Goal: Task Accomplishment & Management: Manage account settings

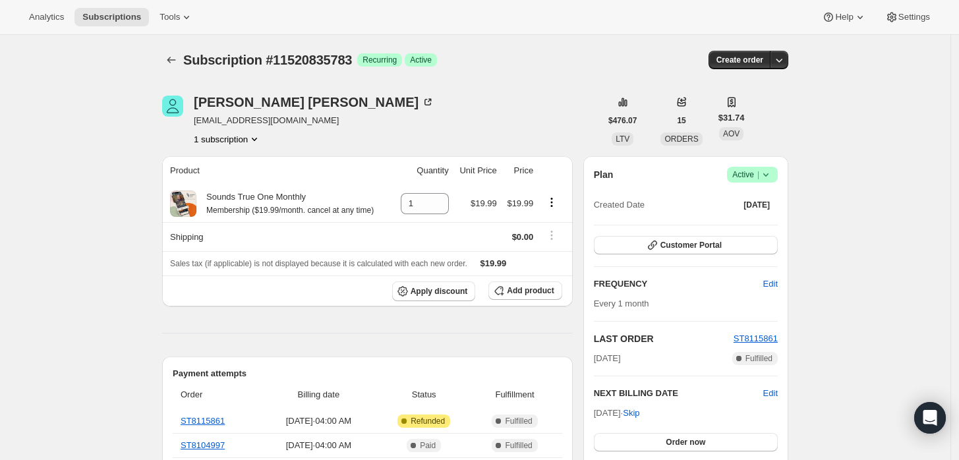
click at [764, 178] on icon at bounding box center [765, 174] width 13 height 13
click at [764, 223] on span "Cancel subscription" at bounding box center [757, 222] width 74 height 10
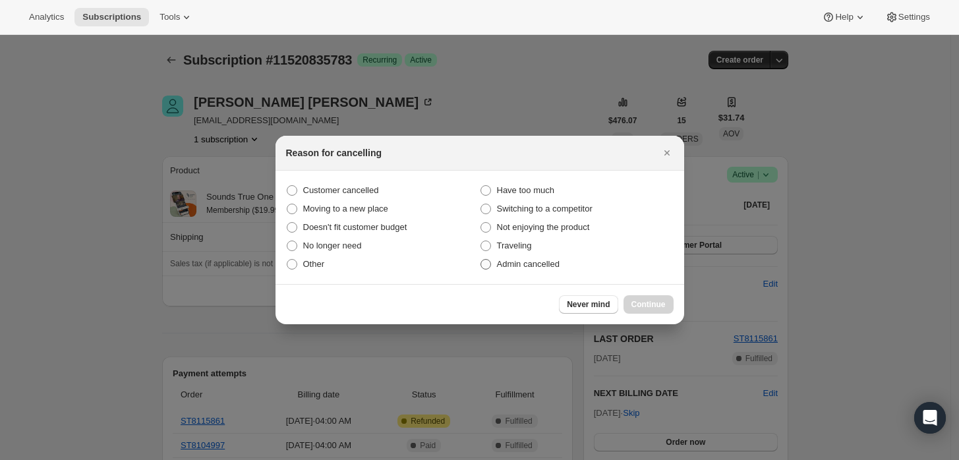
click at [536, 263] on span "Admin cancelled" at bounding box center [528, 264] width 63 height 10
click at [481, 260] on input "Admin cancelled" at bounding box center [480, 259] width 1 height 1
radio input "true"
click at [666, 307] on button "Continue" at bounding box center [648, 304] width 50 height 18
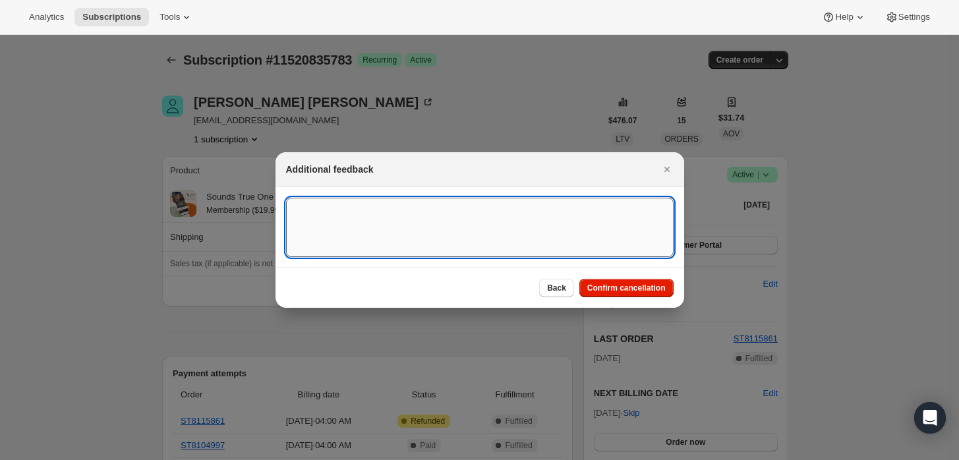
click at [530, 224] on textarea ":rbj:" at bounding box center [479, 227] width 387 height 59
type textarea "Customer requested cancellation and refund."
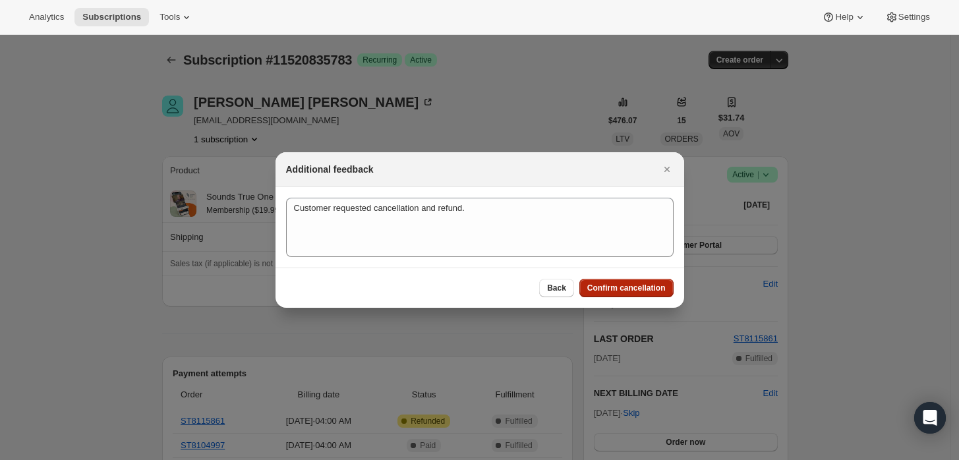
click at [616, 280] on button "Confirm cancellation" at bounding box center [626, 288] width 94 height 18
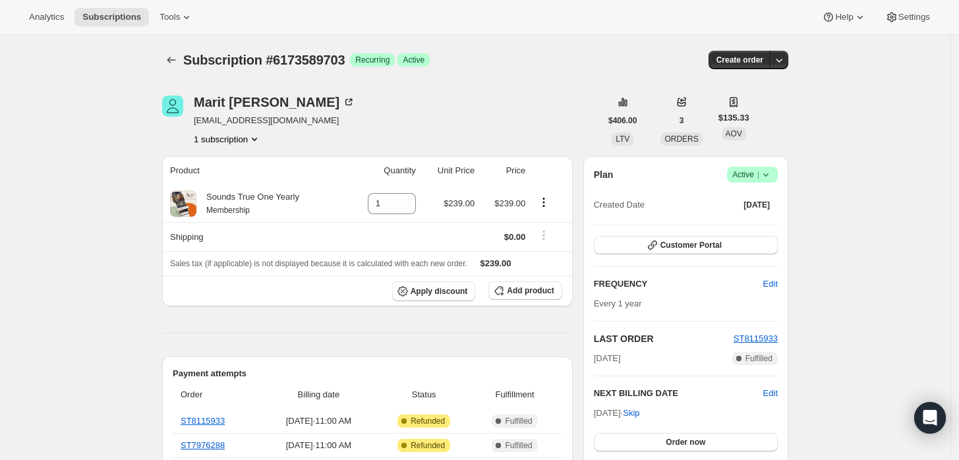
click at [772, 170] on icon at bounding box center [765, 174] width 13 height 13
click at [767, 217] on span "Cancel subscription" at bounding box center [757, 222] width 74 height 10
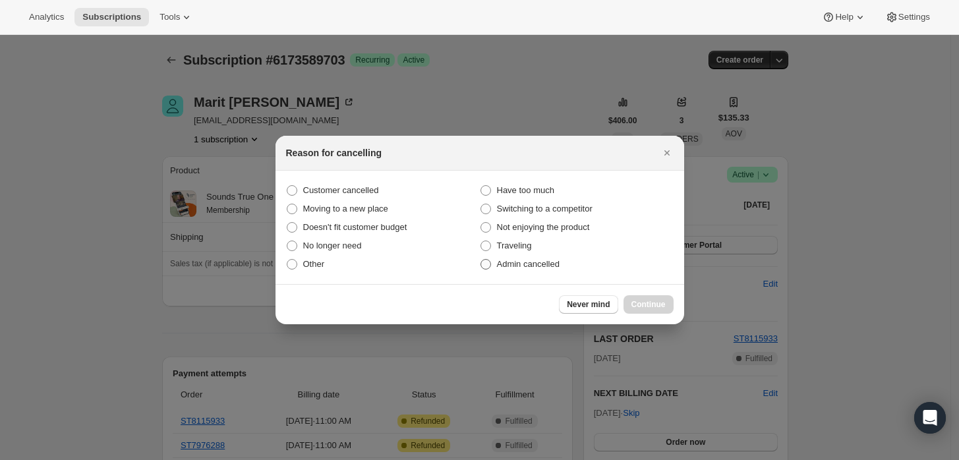
click at [526, 265] on span "Admin cancelled" at bounding box center [528, 264] width 63 height 10
click at [481, 260] on input "Admin cancelled" at bounding box center [480, 259] width 1 height 1
radio input "true"
click at [672, 312] on div "Never mind Continue" at bounding box center [616, 304] width 114 height 18
click at [662, 304] on span "Continue" at bounding box center [648, 304] width 34 height 11
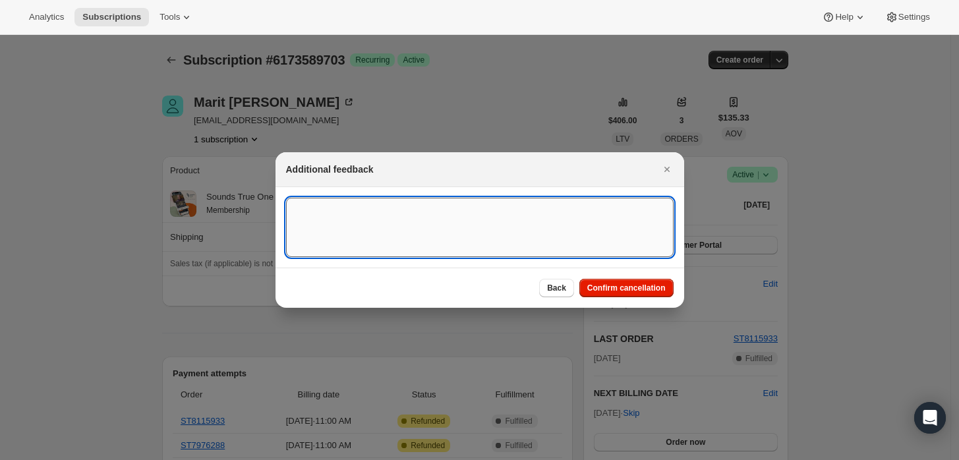
click at [453, 228] on textarea ":rbj:" at bounding box center [479, 227] width 387 height 59
type textarea "Customer requested cancellation and refund."
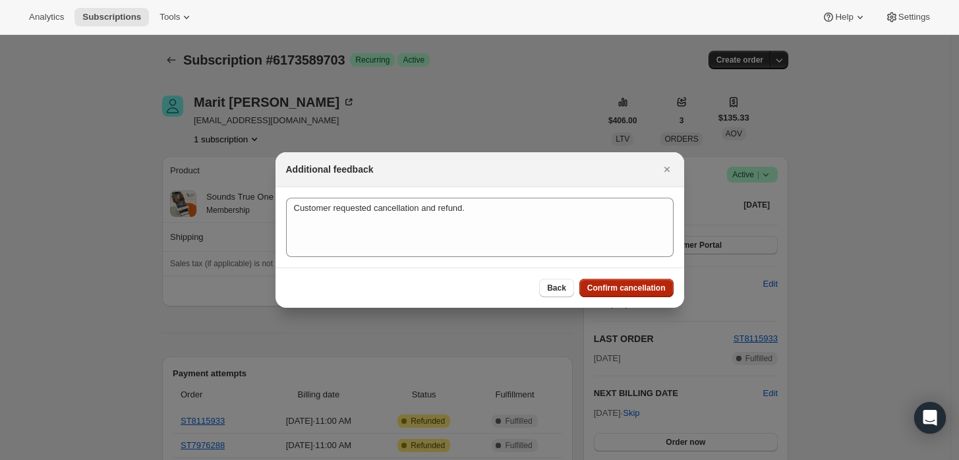
click at [624, 291] on span "Confirm cancellation" at bounding box center [626, 288] width 78 height 11
